Goal: Task Accomplishment & Management: Manage account settings

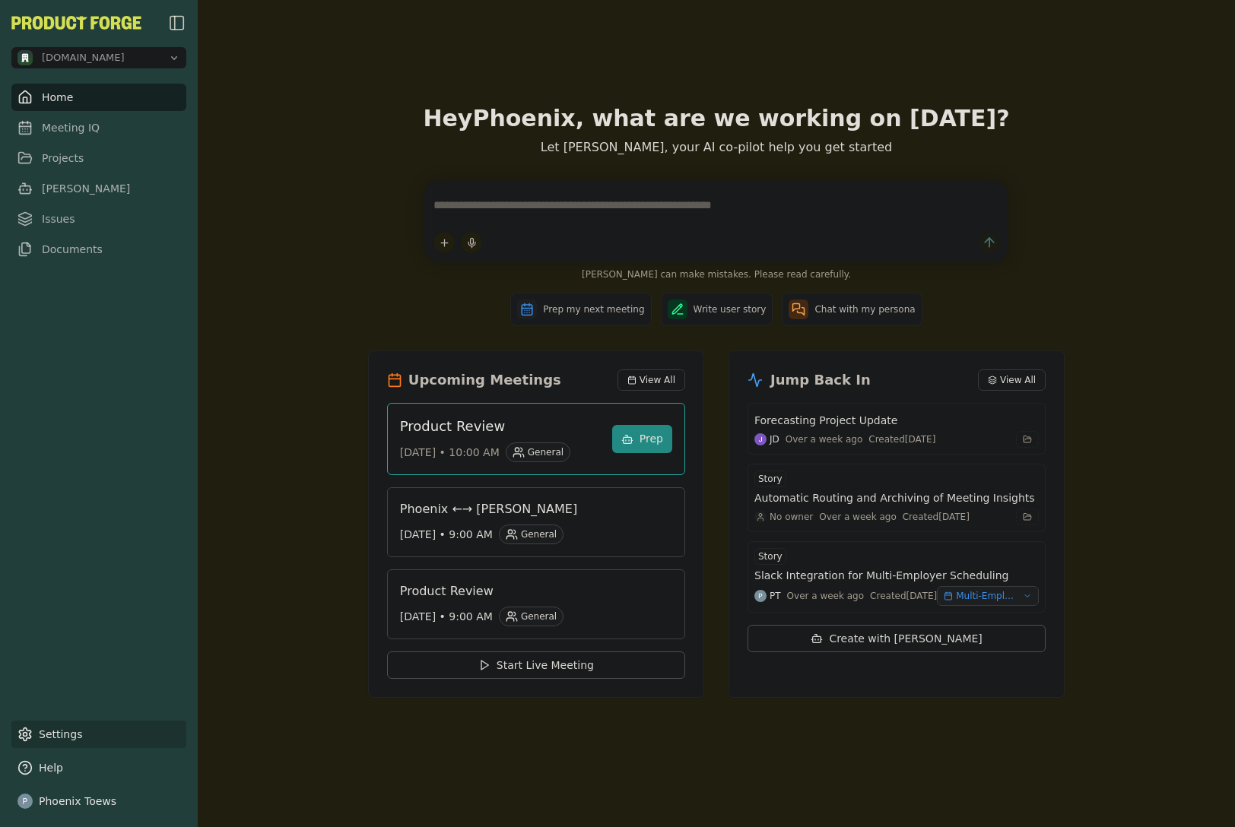
click at [75, 732] on link "Settings" at bounding box center [98, 734] width 175 height 27
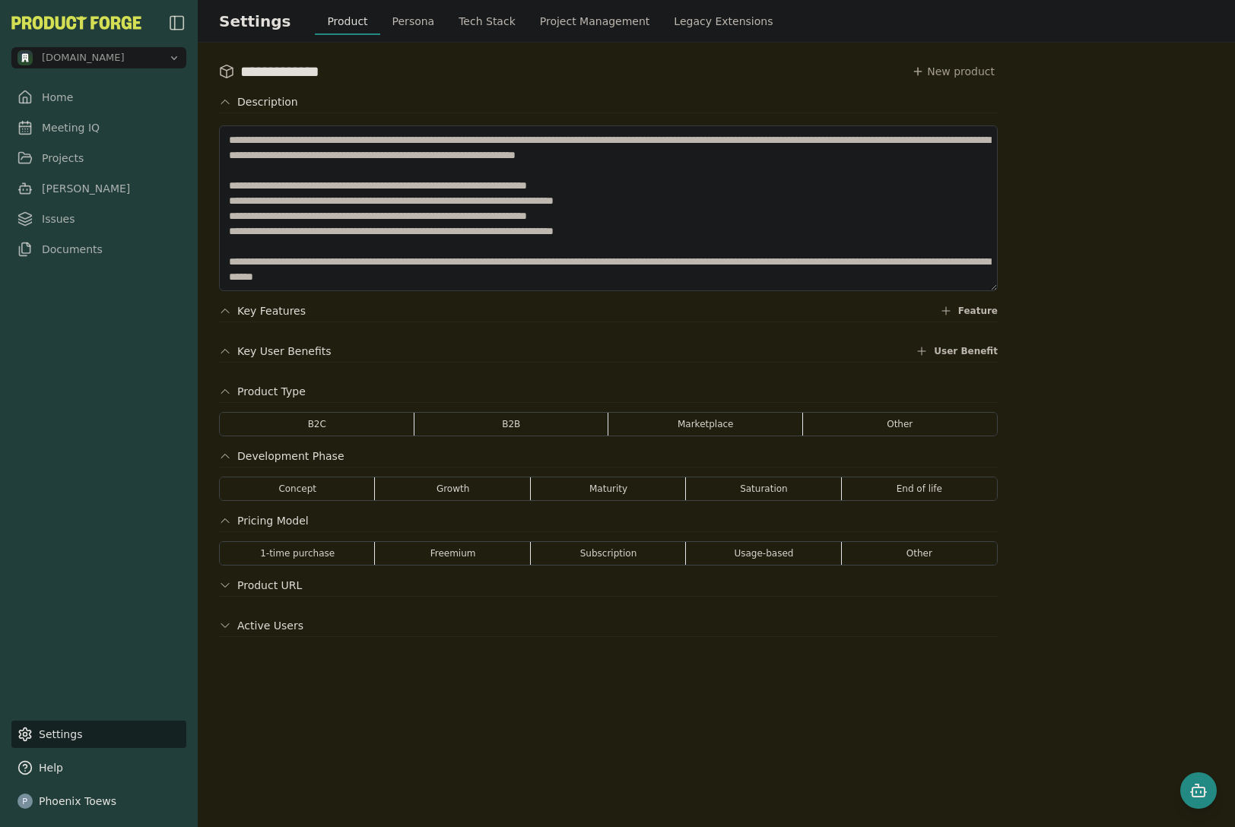
click at [551, 21] on button "Project Management" at bounding box center [595, 21] width 135 height 27
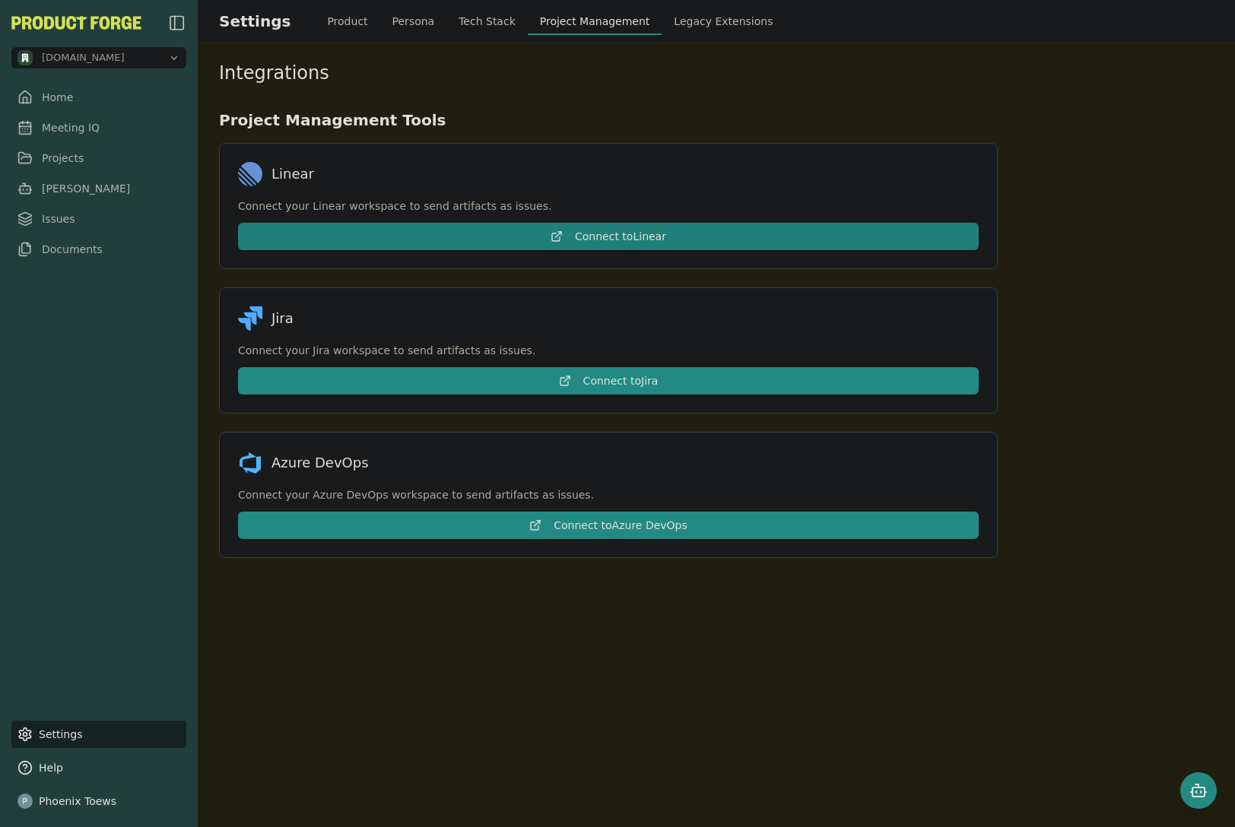
click at [607, 240] on button "Connect to Linear" at bounding box center [608, 236] width 741 height 27
